Goal: Task Accomplishment & Management: Use online tool/utility

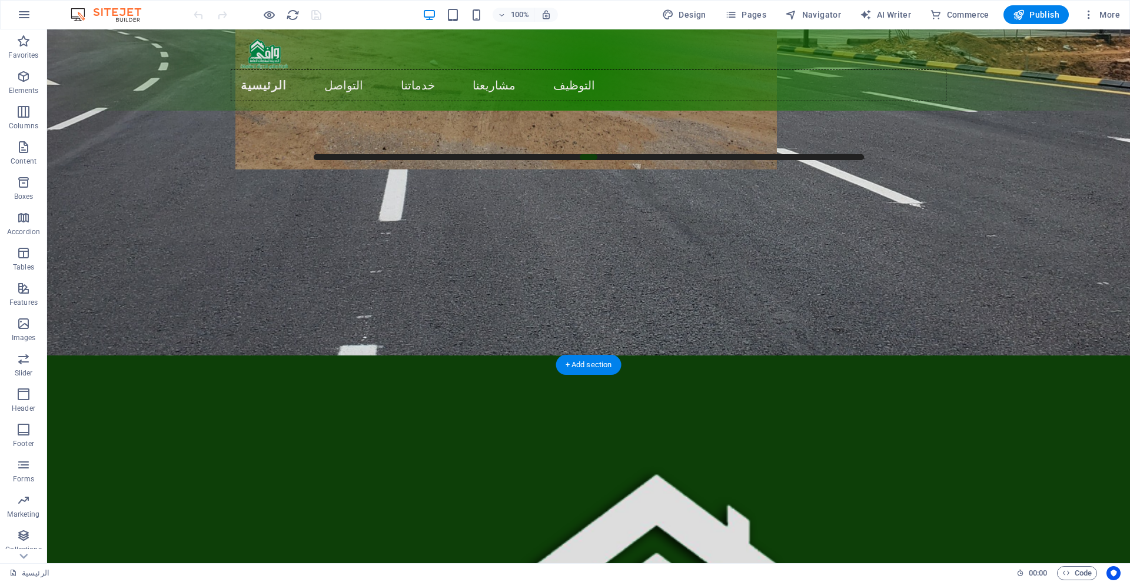
scroll to position [368, 0]
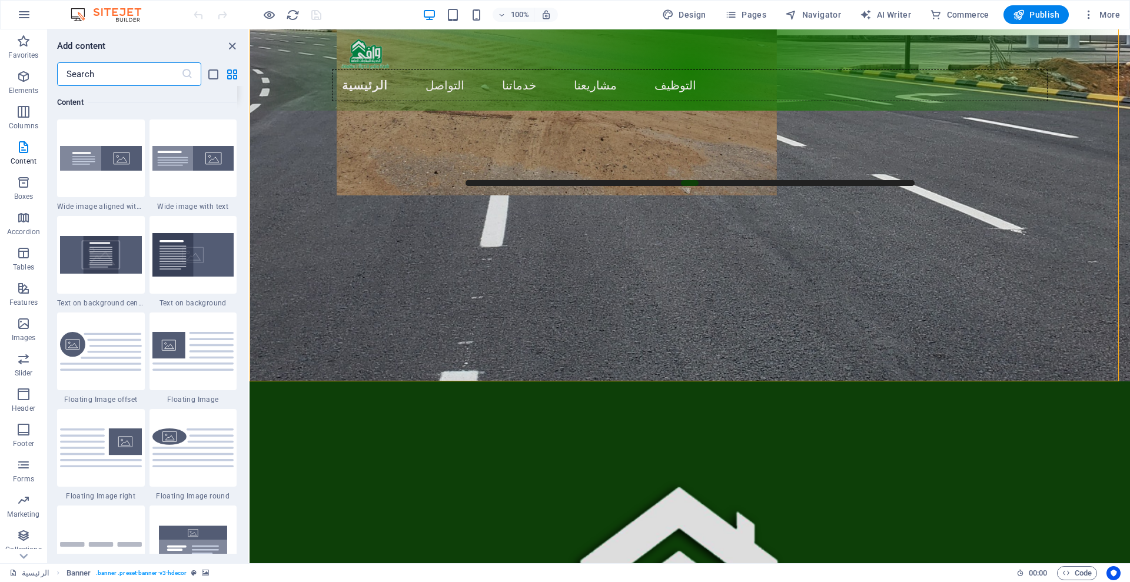
scroll to position [2354, 0]
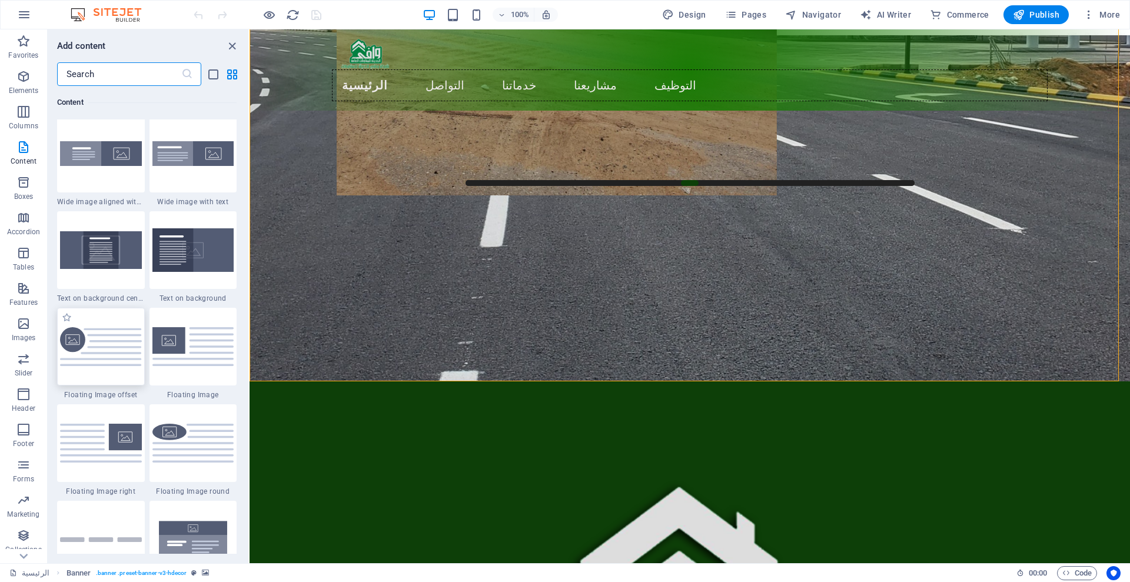
click at [95, 355] on img at bounding box center [101, 346] width 82 height 39
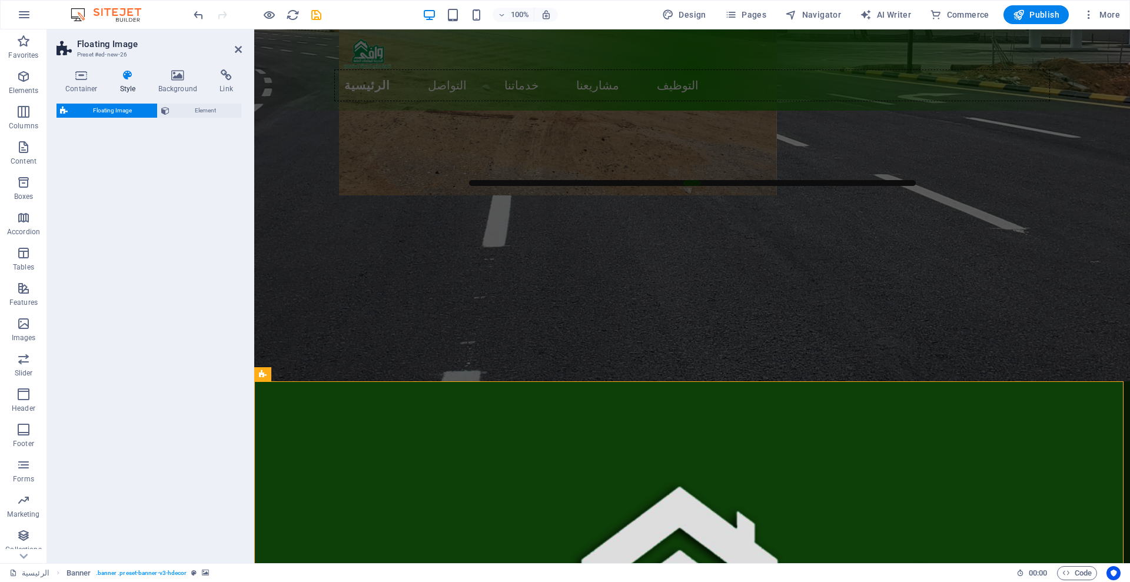
select select "%"
select select "rem"
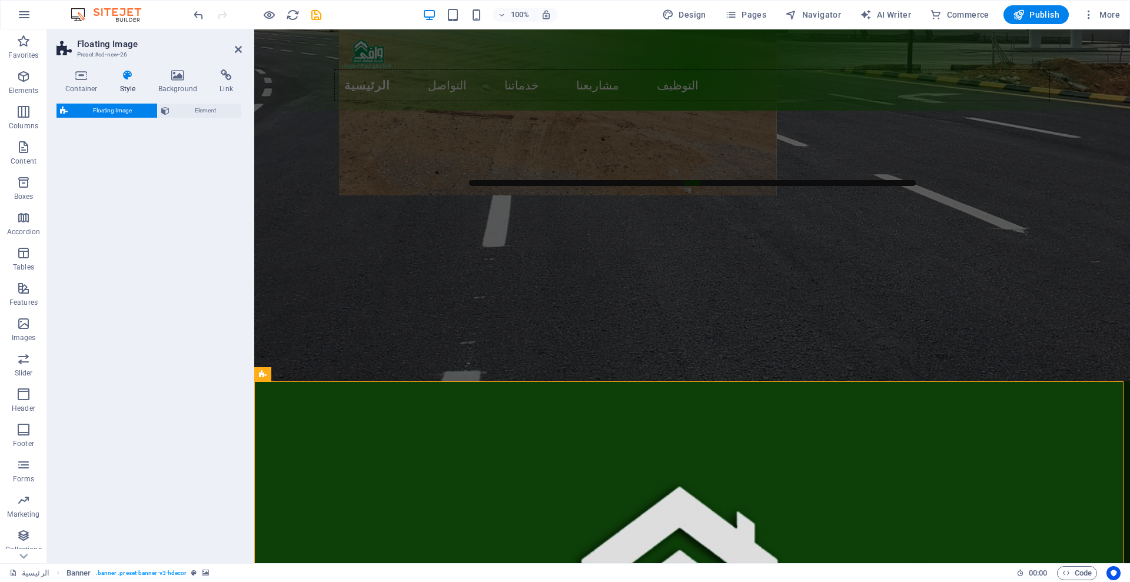
select select "%"
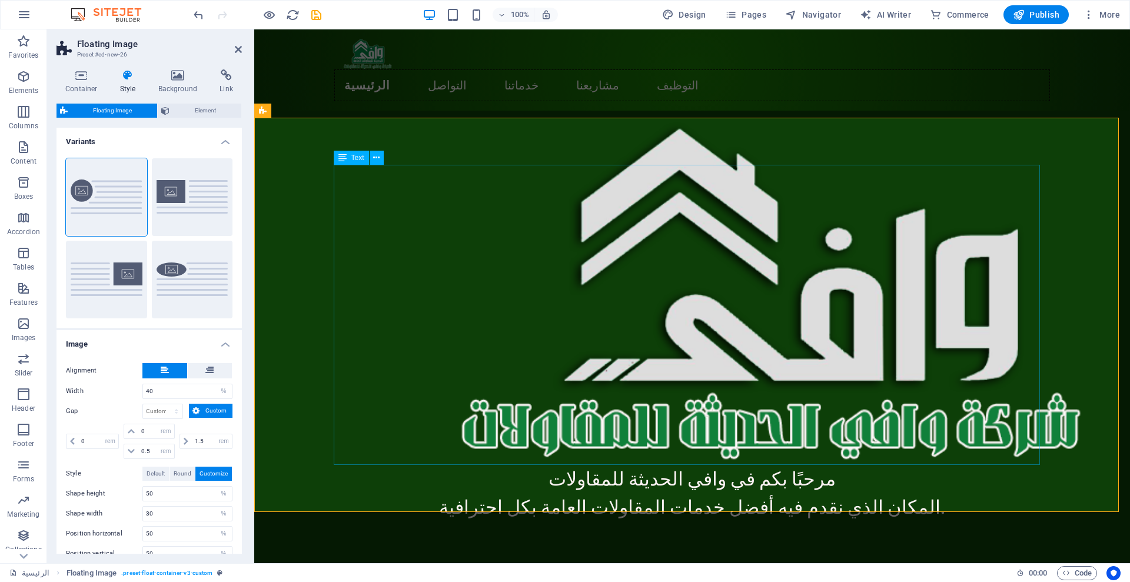
scroll to position [747, 0]
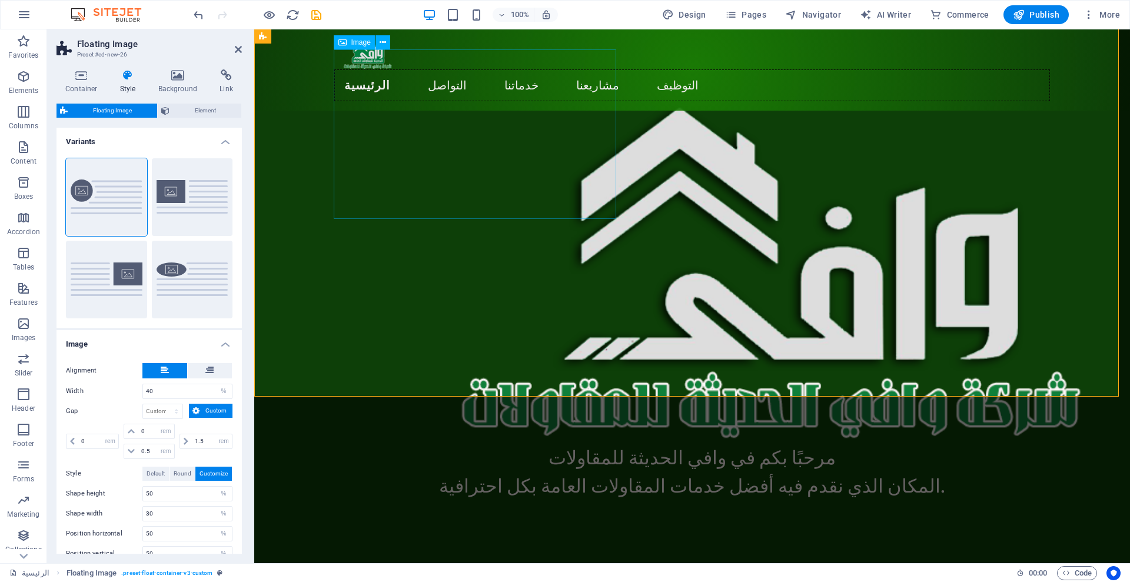
select select "%"
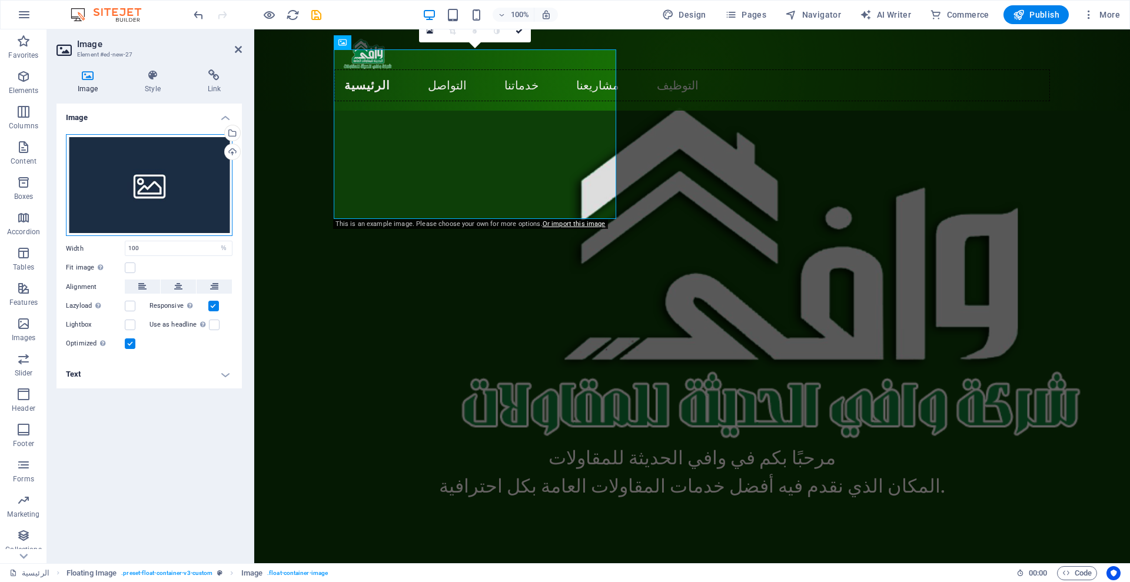
click at [134, 192] on div "Drag files here, click to choose files or select files from Files or our free s…" at bounding box center [149, 185] width 167 height 102
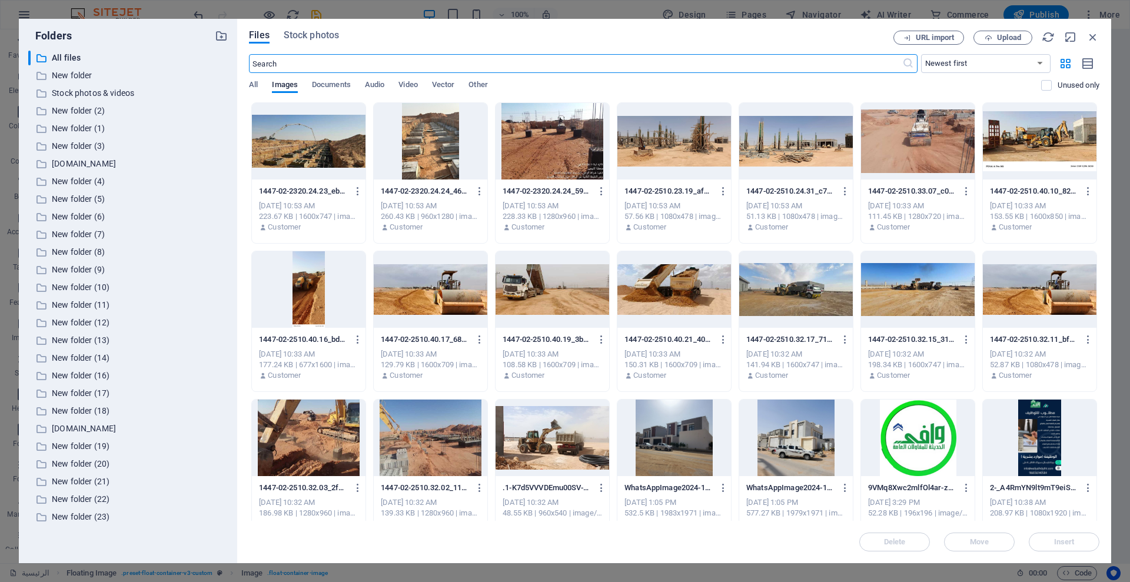
click at [928, 459] on div at bounding box center [918, 438] width 114 height 77
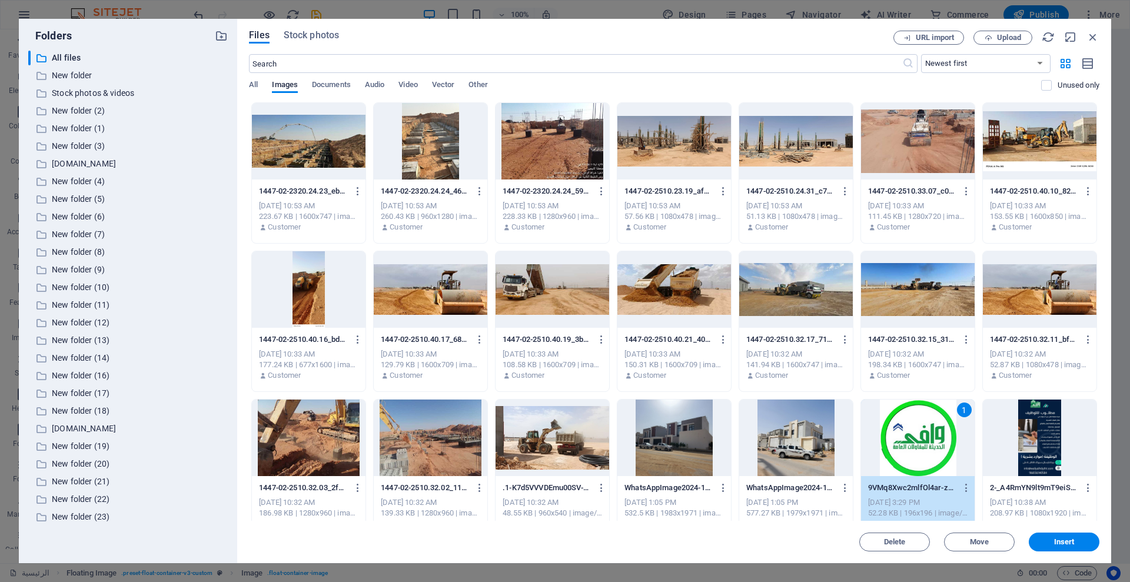
click at [928, 459] on div "1" at bounding box center [918, 438] width 114 height 77
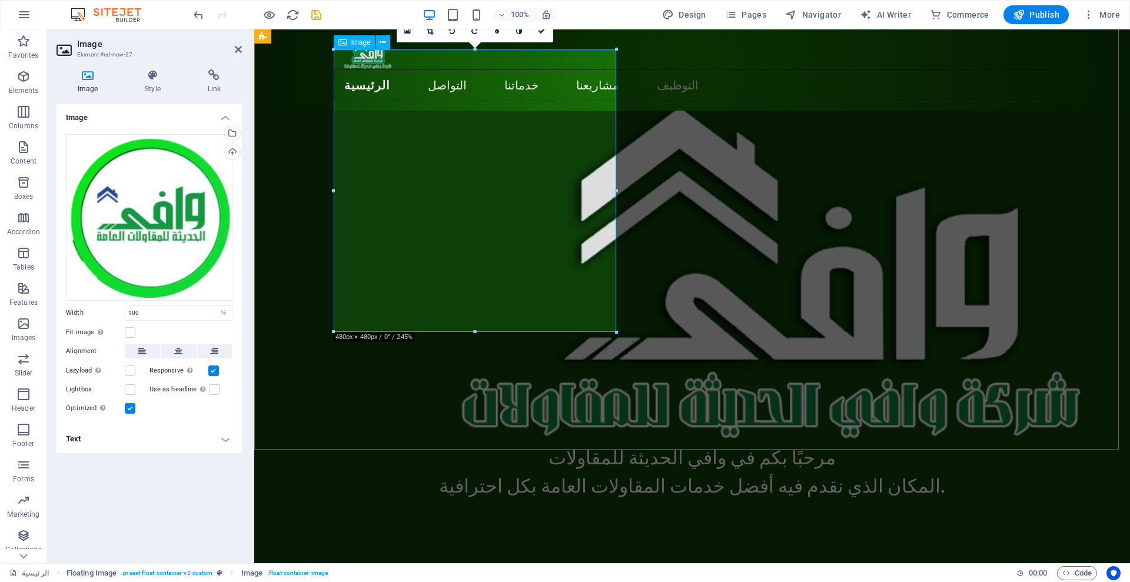
drag, startPoint x: 730, startPoint y: 361, endPoint x: 477, endPoint y: 221, distance: 289.6
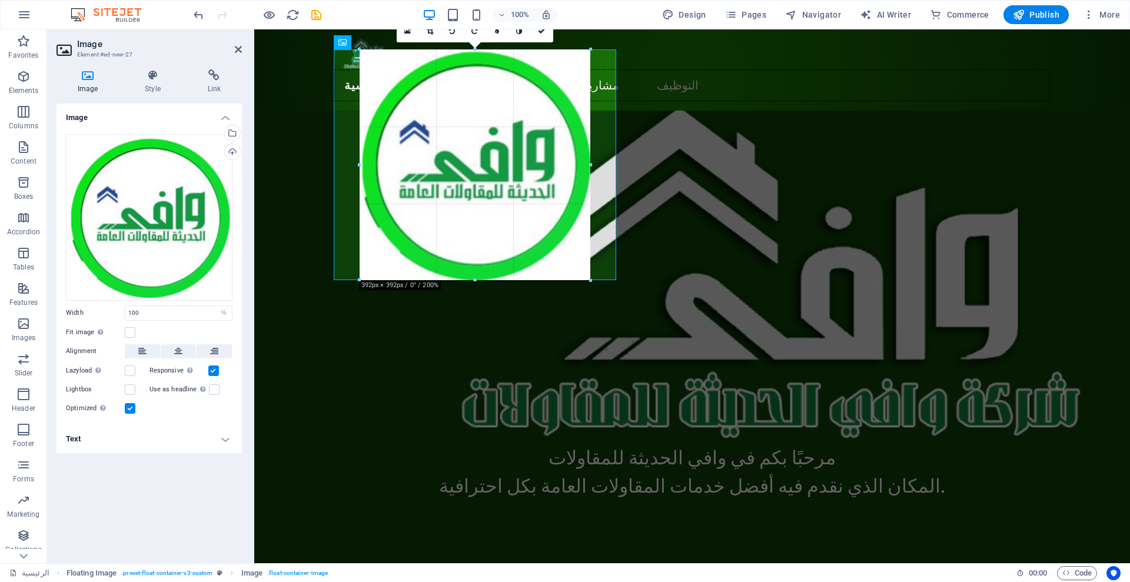
click at [463, 323] on div at bounding box center [687, 208] width 706 height 318
type input "392"
select select "px"
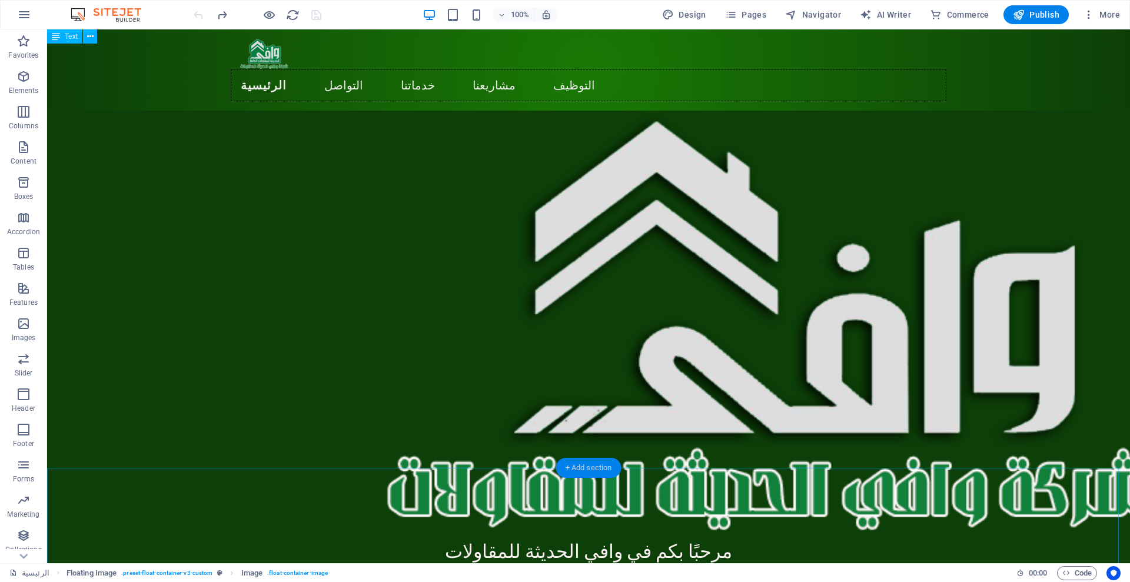
click at [583, 459] on div "+ Add section" at bounding box center [588, 468] width 65 height 20
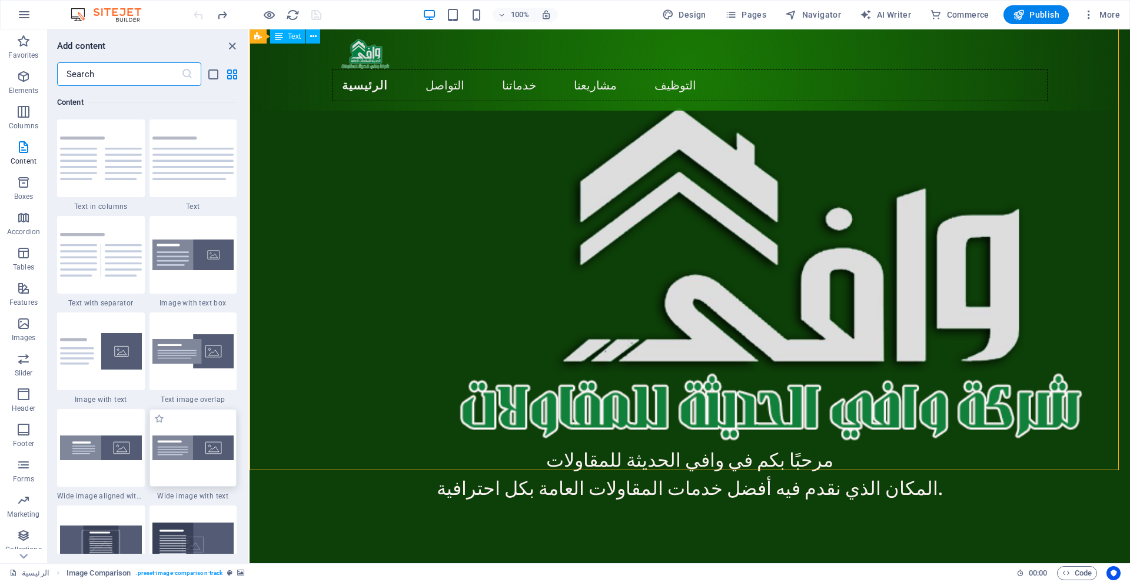
scroll to position [2133, 0]
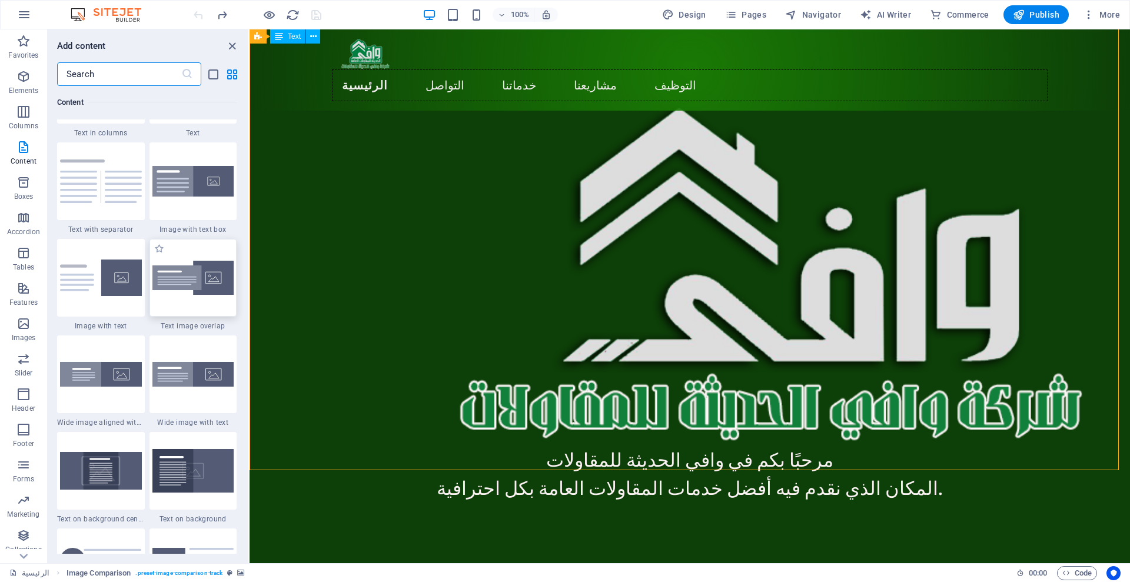
click at [220, 278] on img at bounding box center [193, 278] width 82 height 35
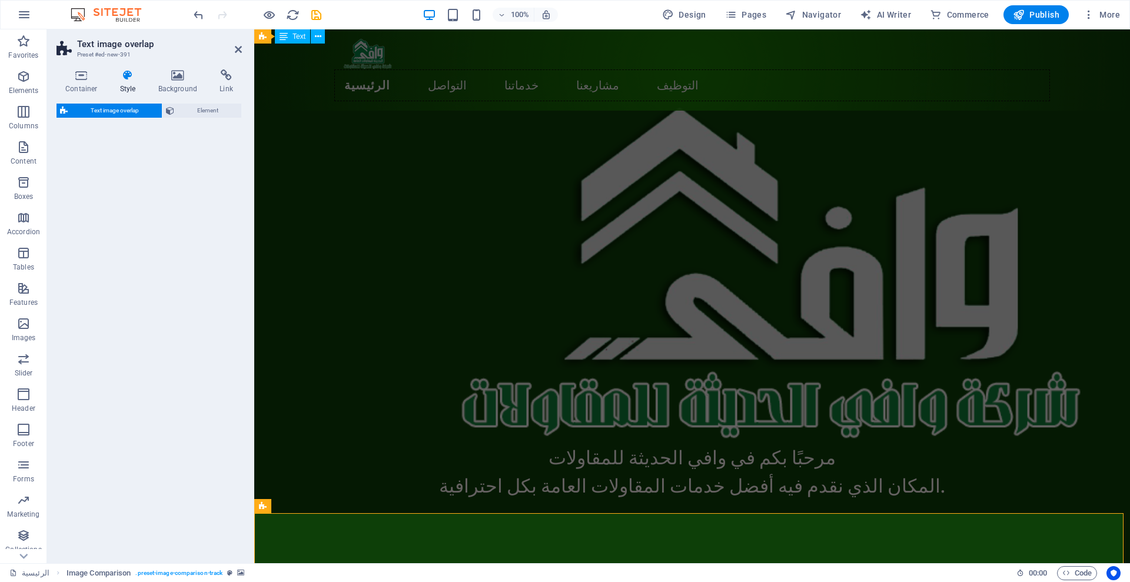
select select "rem"
select select "px"
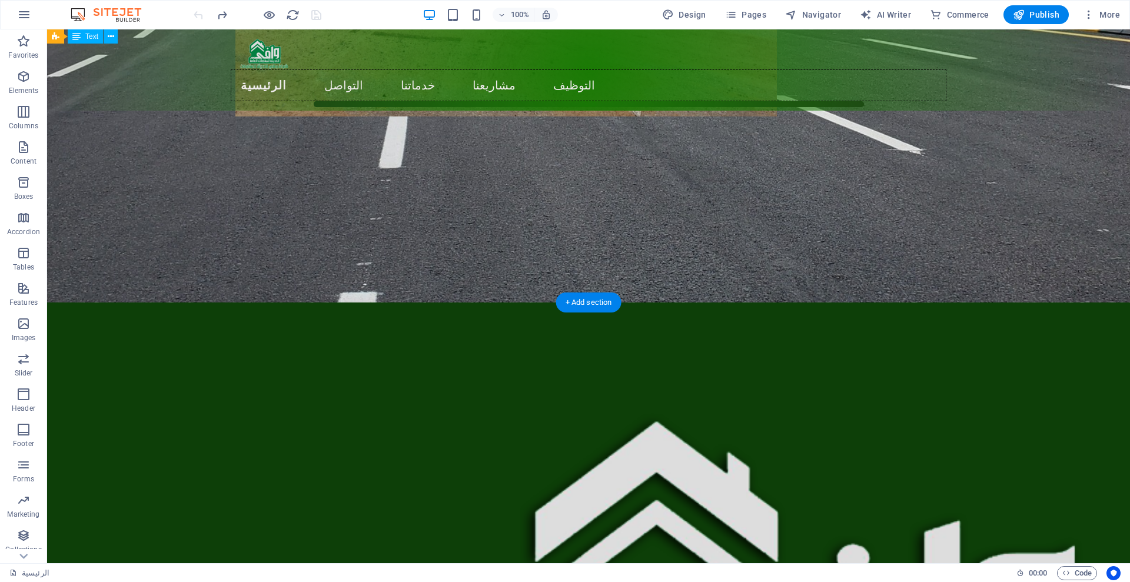
scroll to position [410, 0]
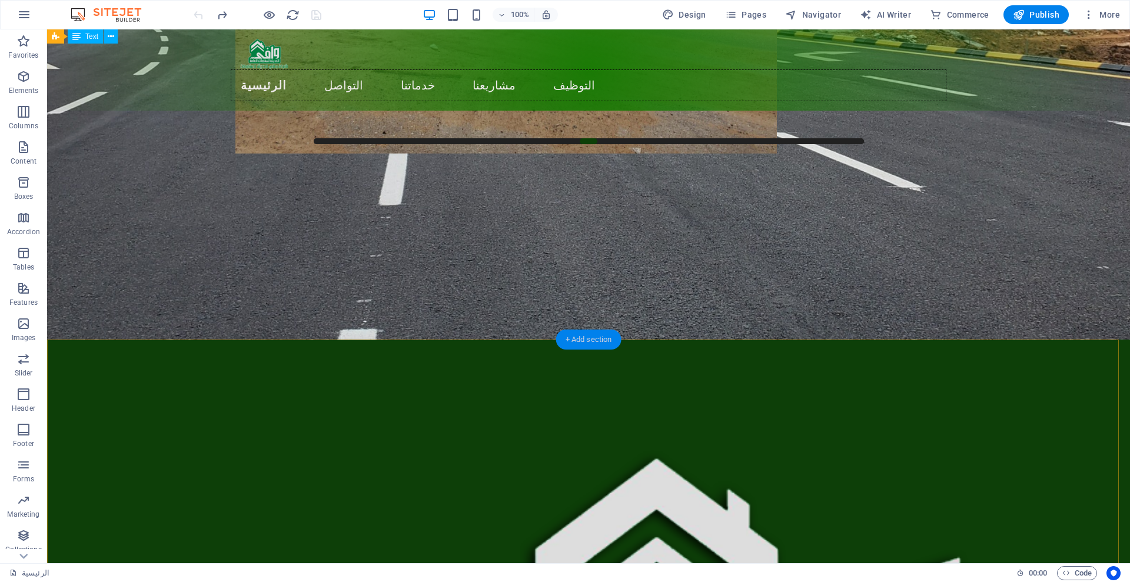
click at [591, 336] on div "+ Add section" at bounding box center [588, 340] width 65 height 20
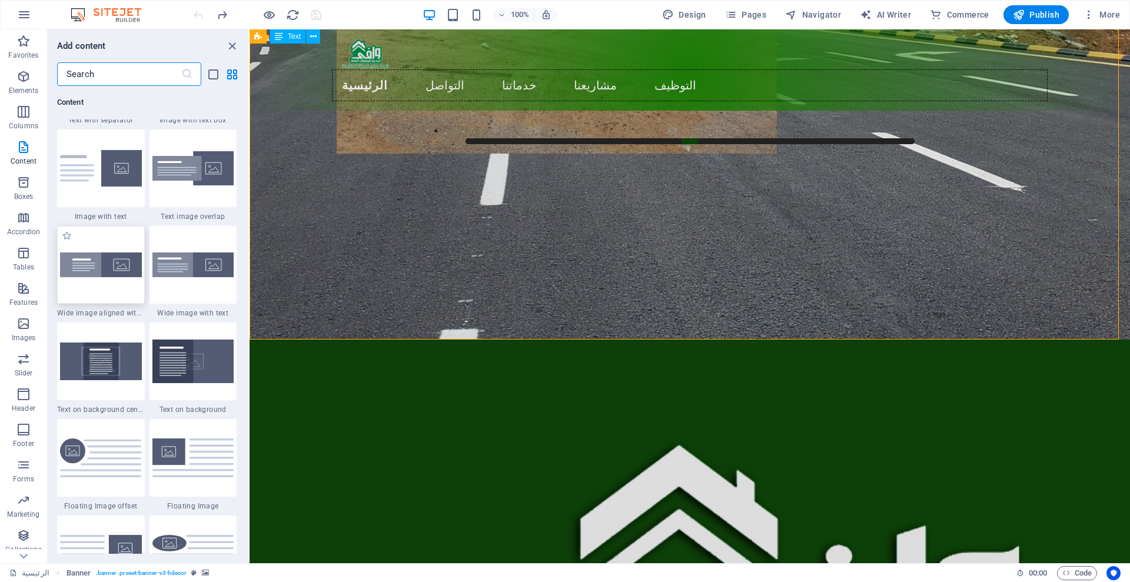
scroll to position [2280, 0]
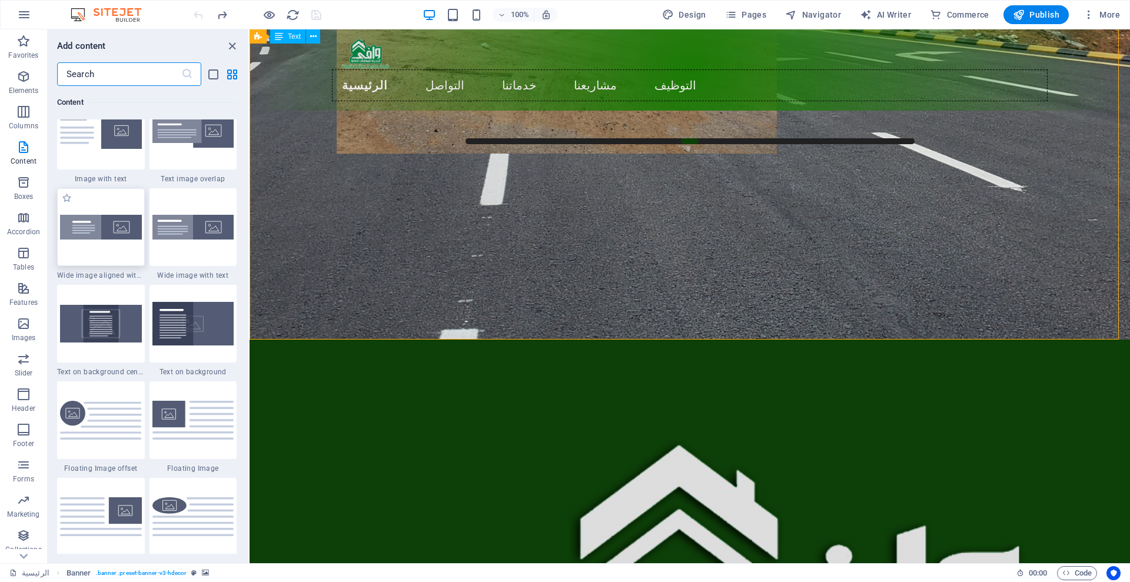
click at [98, 234] on img at bounding box center [101, 227] width 82 height 25
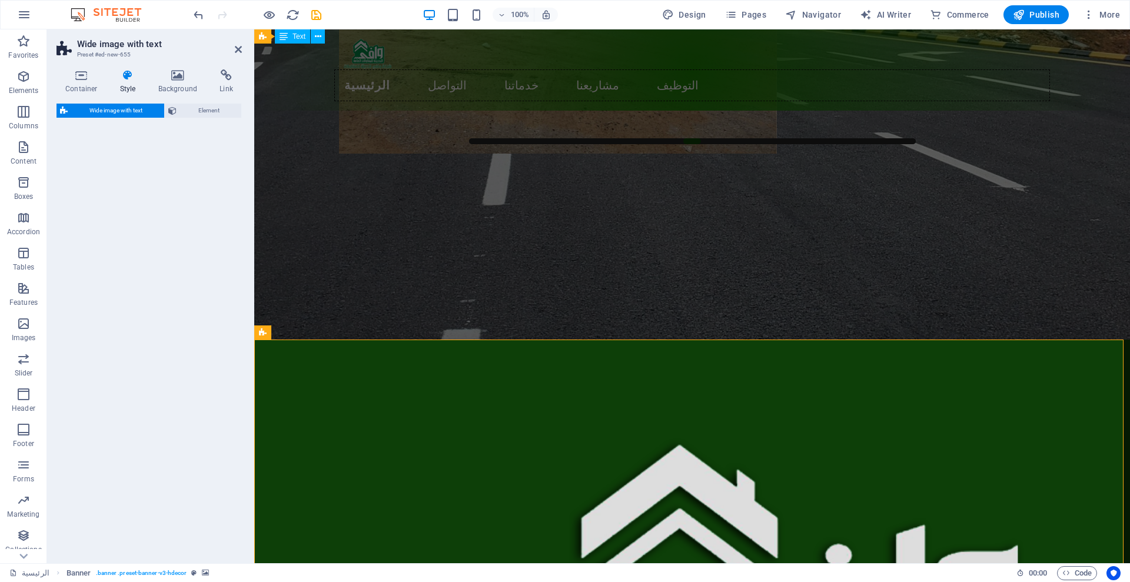
select select "%"
select select "preset-fullscreen-text-and-background-v3-alignments"
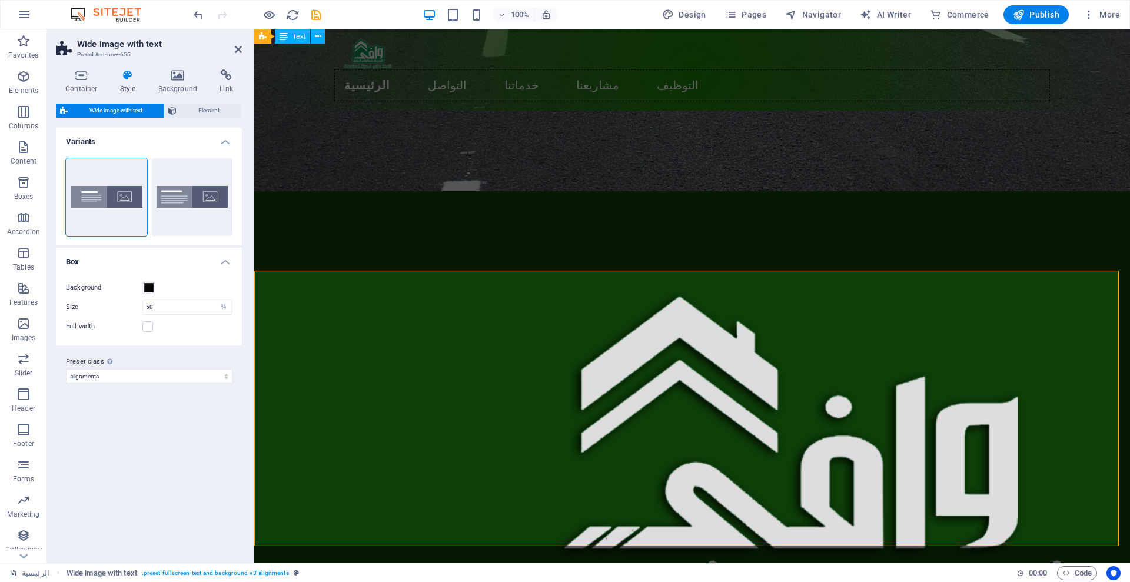
scroll to position [630, 0]
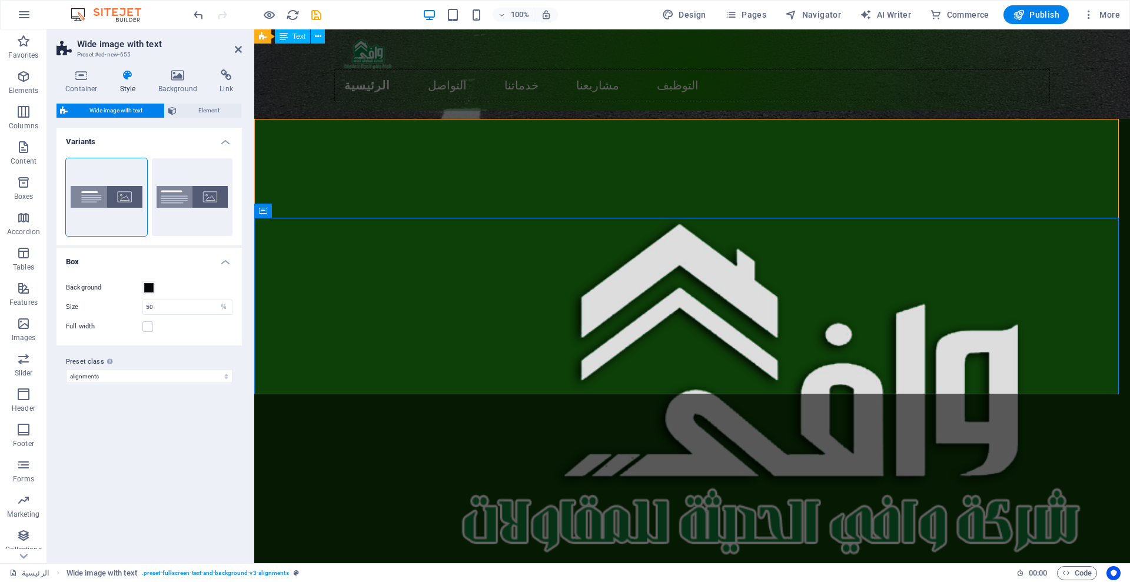
select select "px"
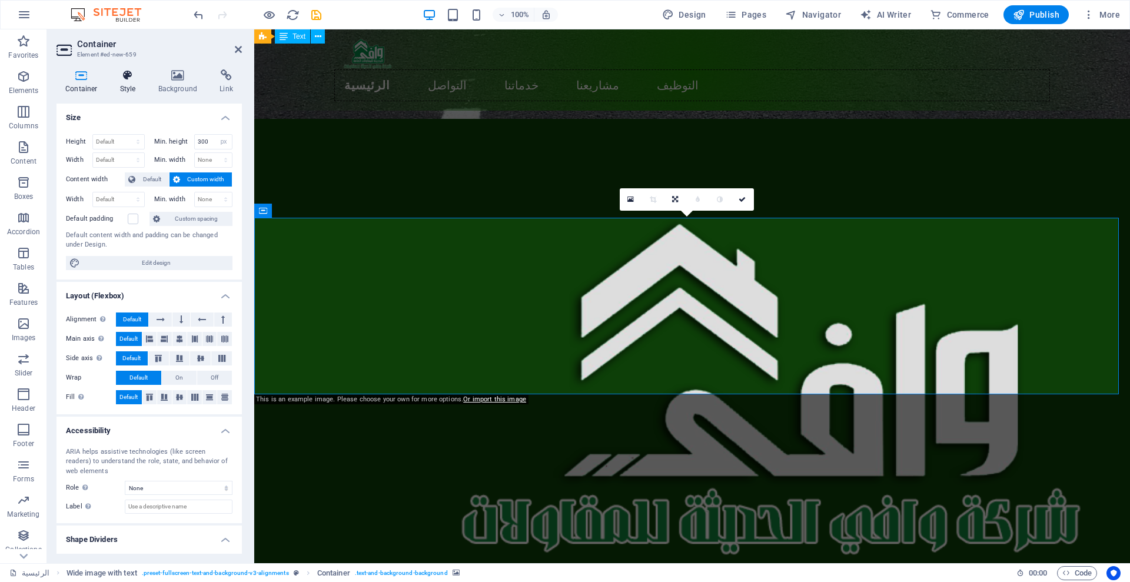
click at [126, 83] on h4 "Style" at bounding box center [130, 81] width 38 height 25
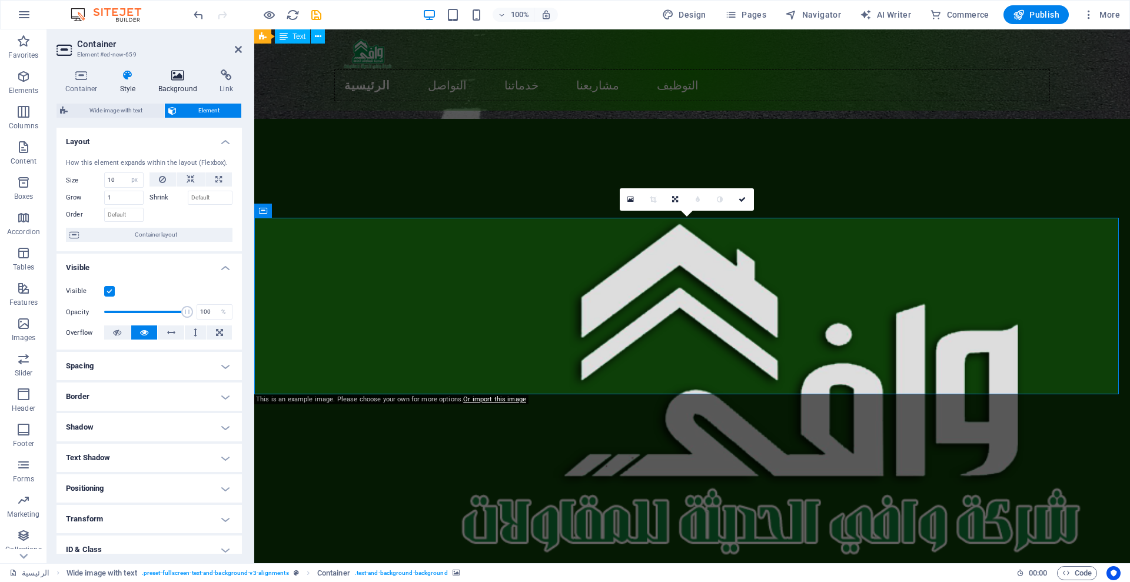
click at [171, 87] on h4 "Background" at bounding box center [181, 81] width 62 height 25
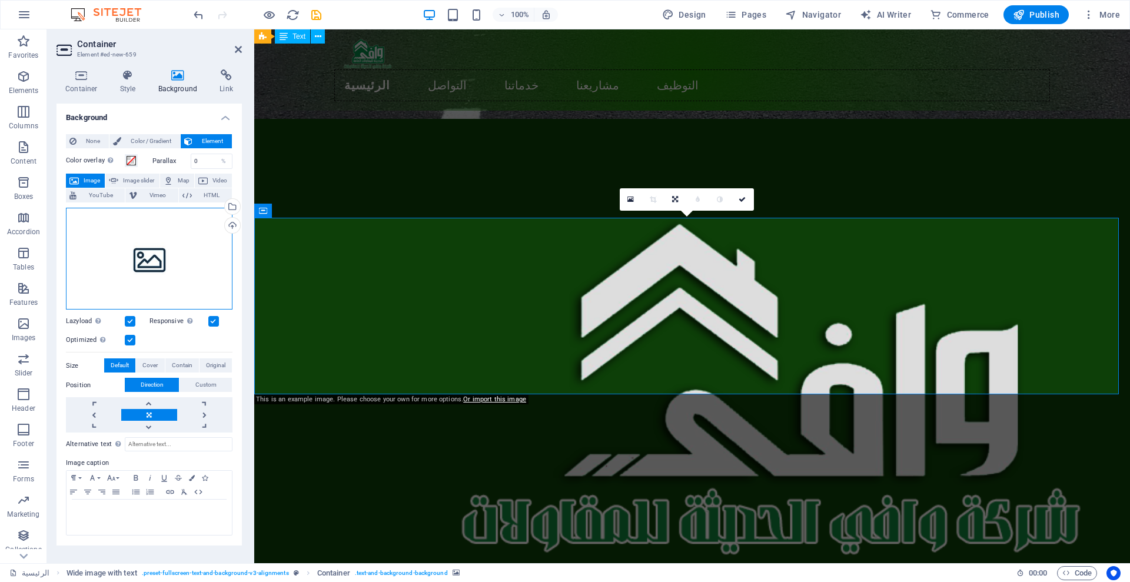
click at [171, 259] on div "Drag files here, click to choose files or select files from Files or our free s…" at bounding box center [149, 259] width 167 height 102
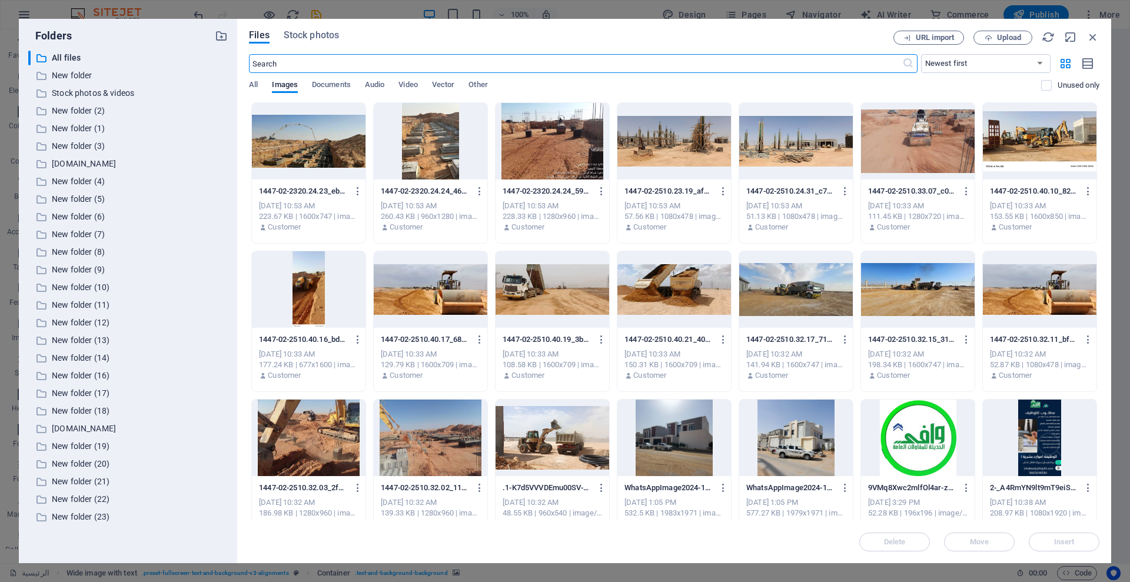
click at [920, 448] on div at bounding box center [918, 438] width 114 height 77
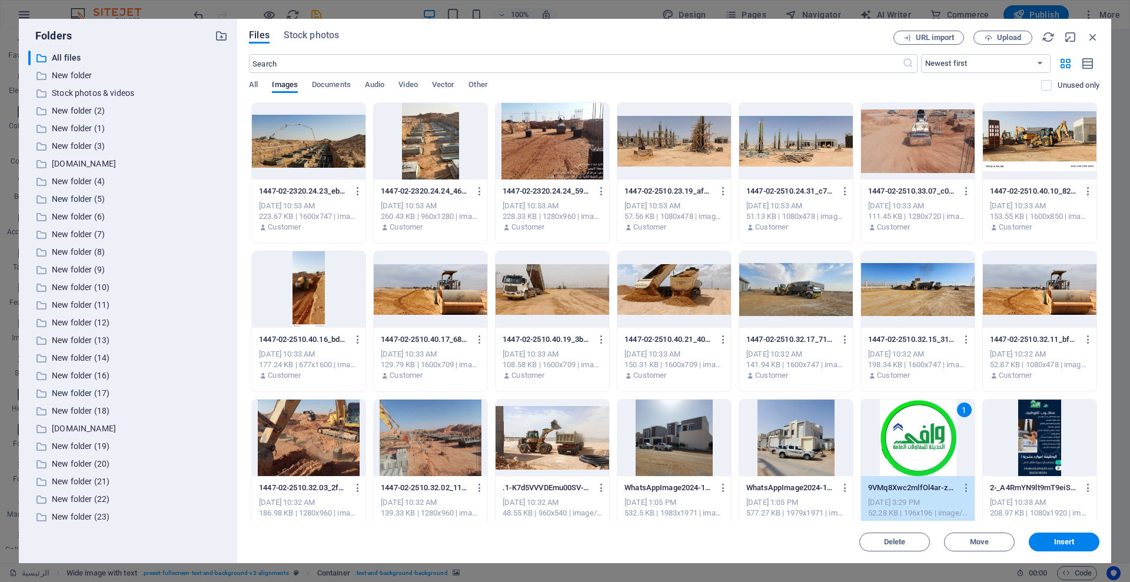
click at [920, 448] on div "1" at bounding box center [918, 438] width 114 height 77
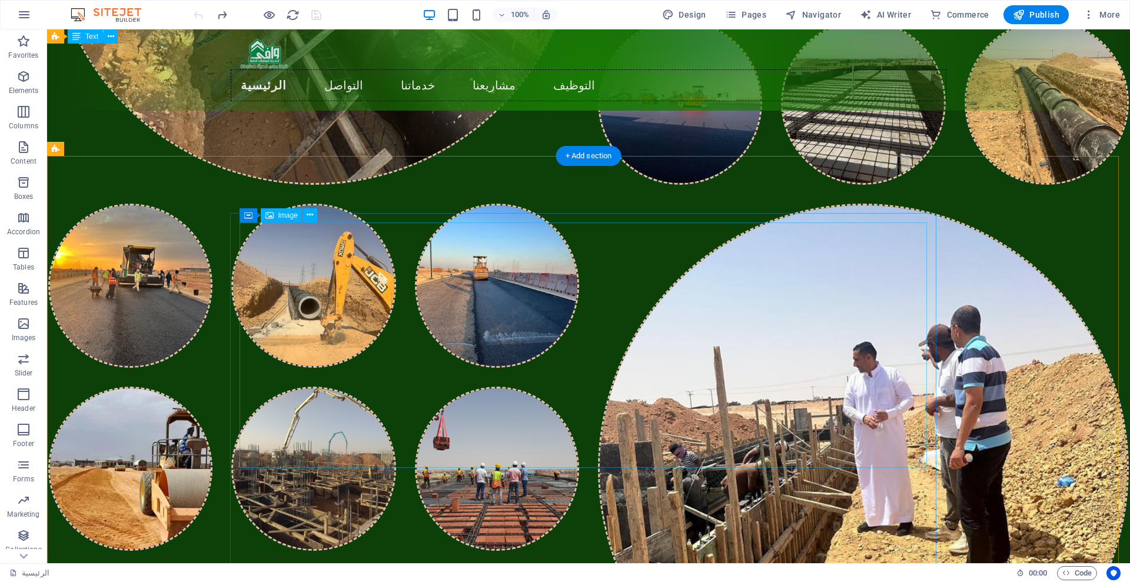
scroll to position [9190, 0]
